Goal: Information Seeking & Learning: Check status

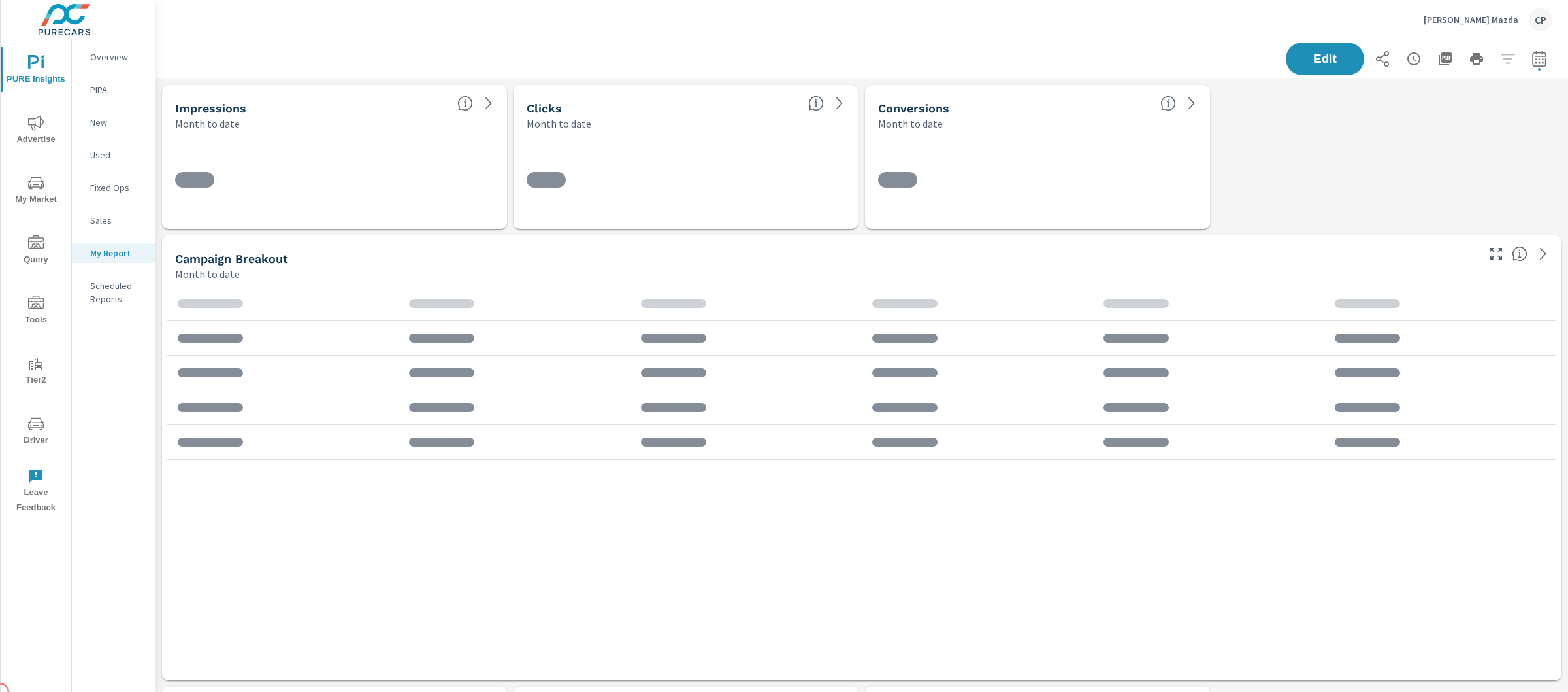
scroll to position [3190, 1426]
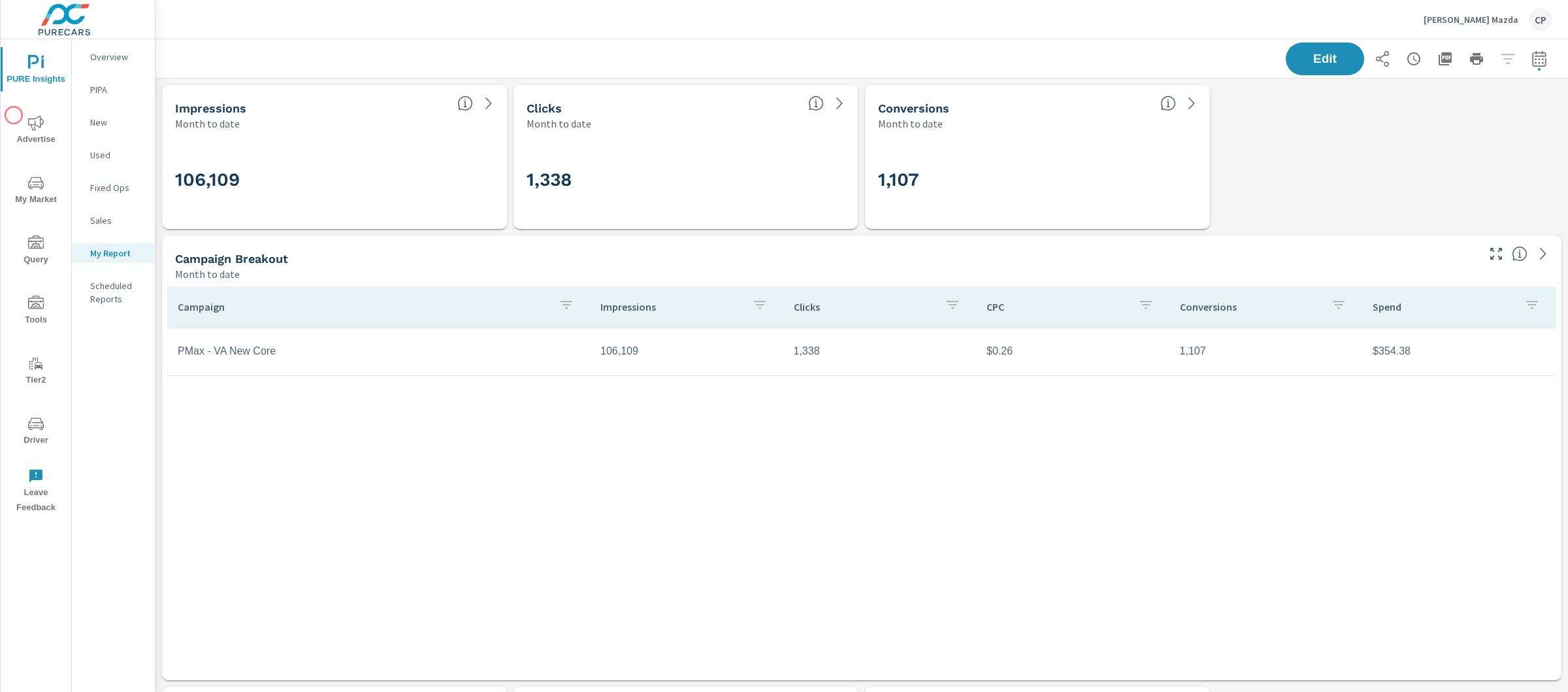
click at [14, 115] on span "Advertise" at bounding box center [36, 131] width 63 height 32
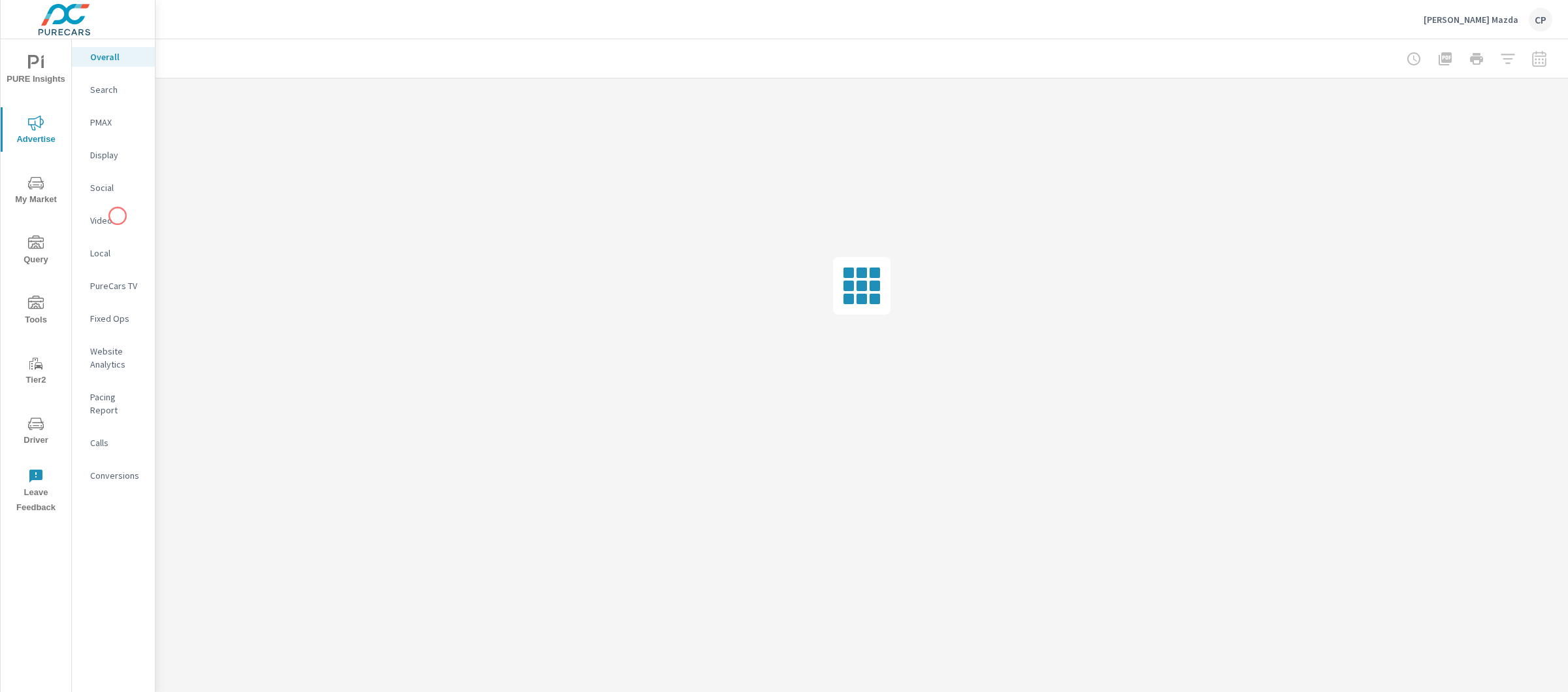
click at [110, 189] on p "Social" at bounding box center [118, 188] width 54 height 13
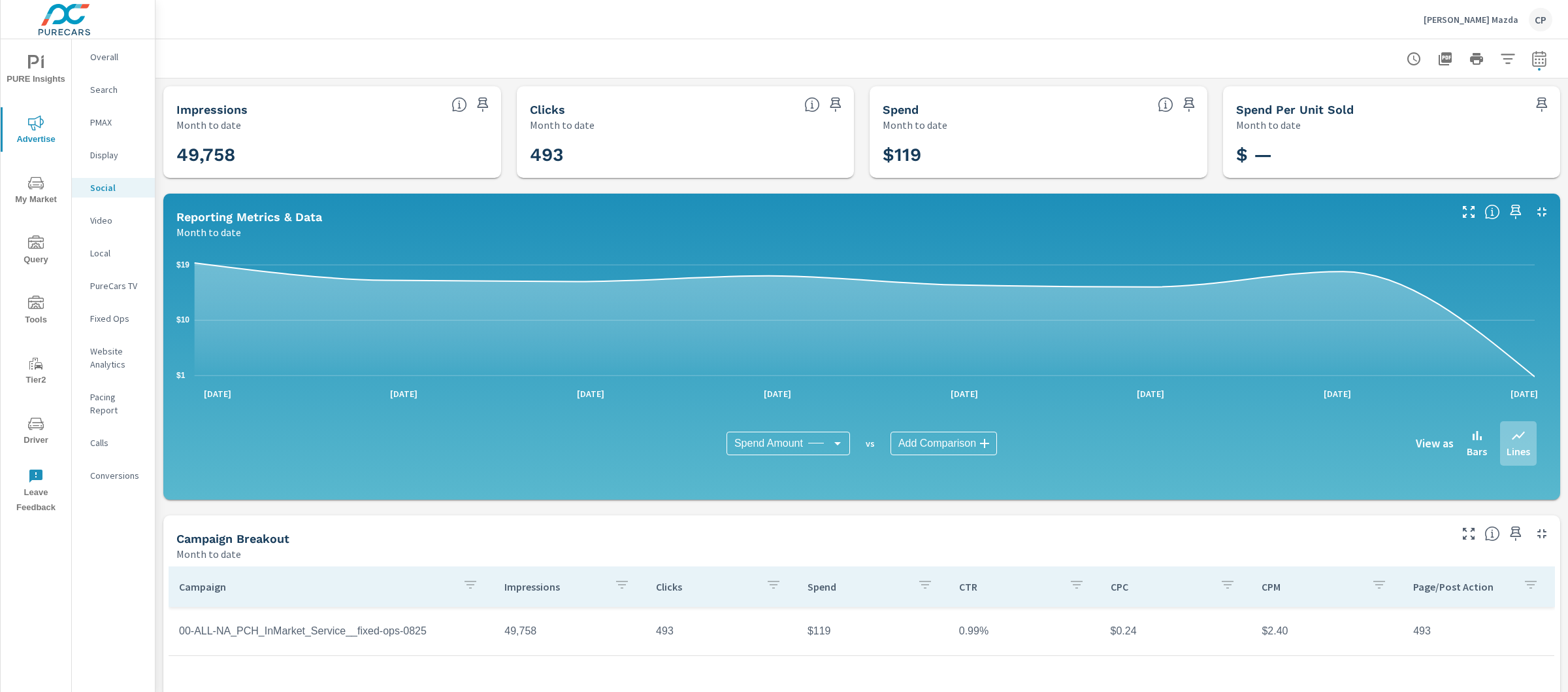
scroll to position [148, 0]
